Goal: Task Accomplishment & Management: Manage account settings

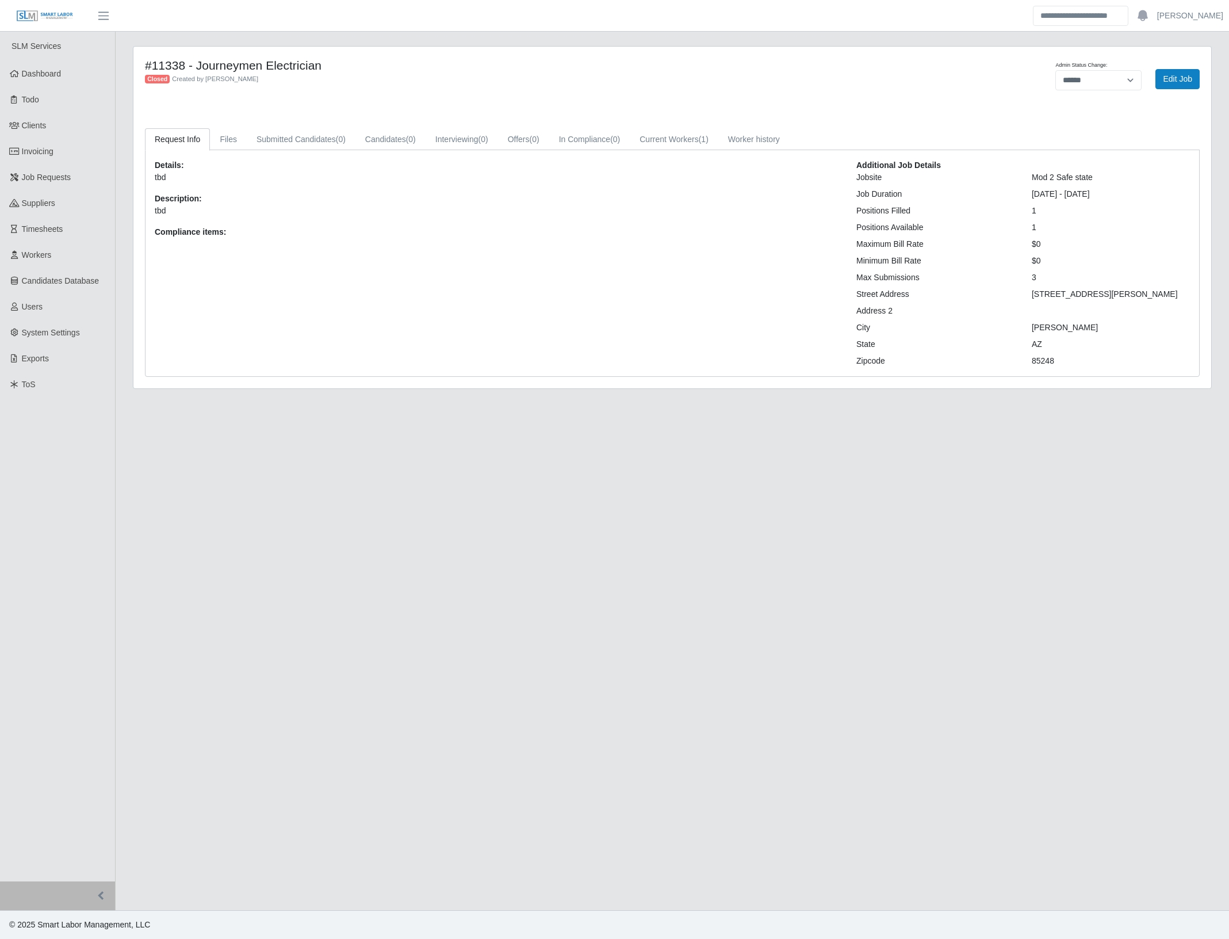
select select "******"
click at [30, 179] on span "Job Requests" at bounding box center [46, 177] width 49 height 9
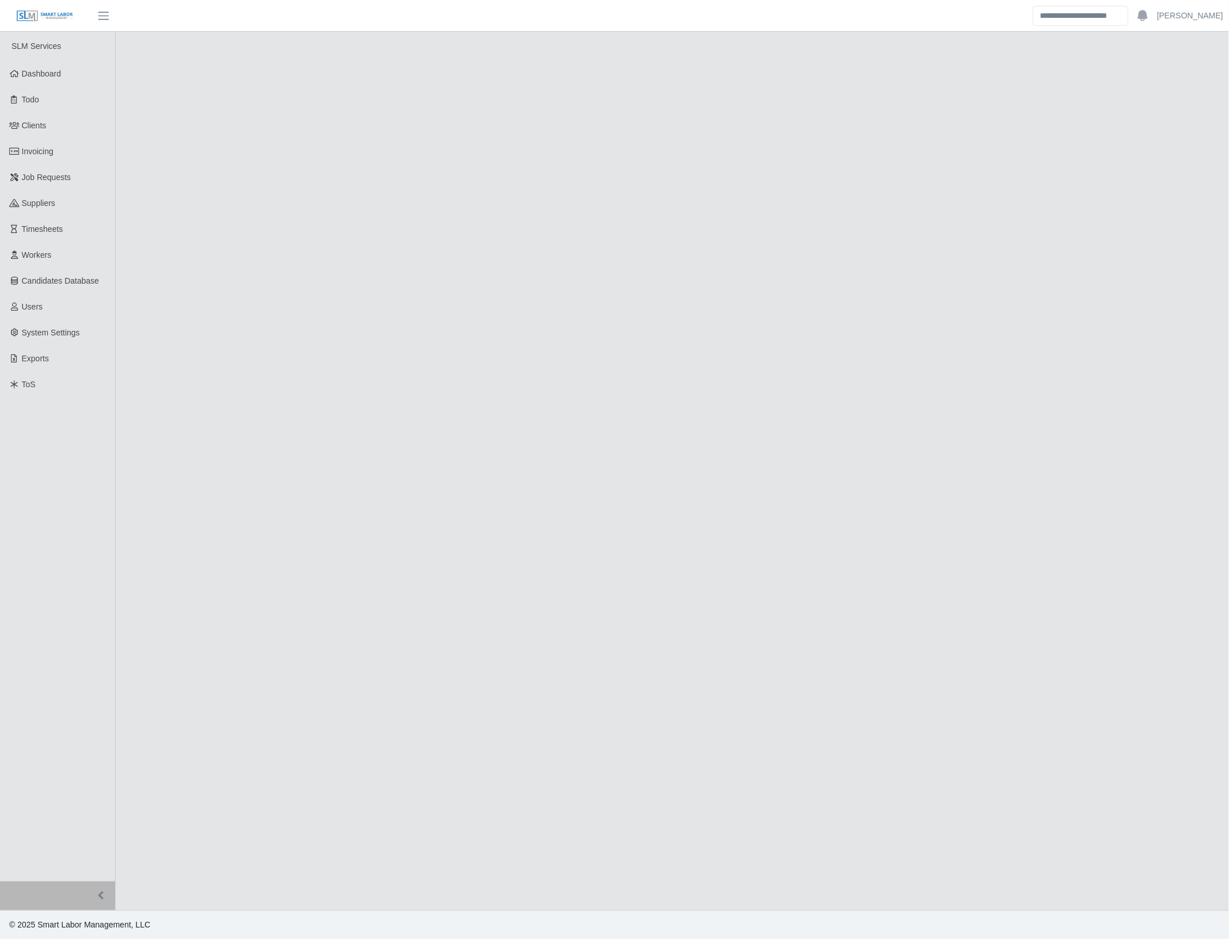
select select "****"
